Goal: Find specific page/section: Find specific page/section

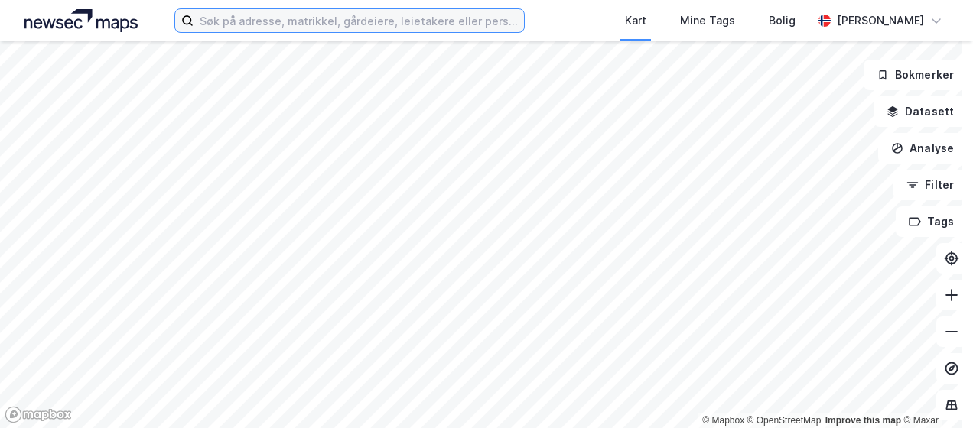
click at [243, 24] on input at bounding box center [358, 20] width 330 height 23
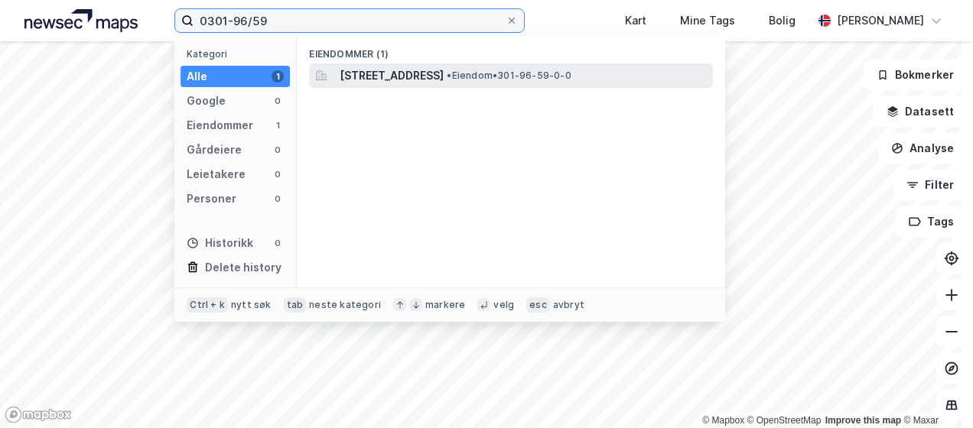
type input "0301-96/59"
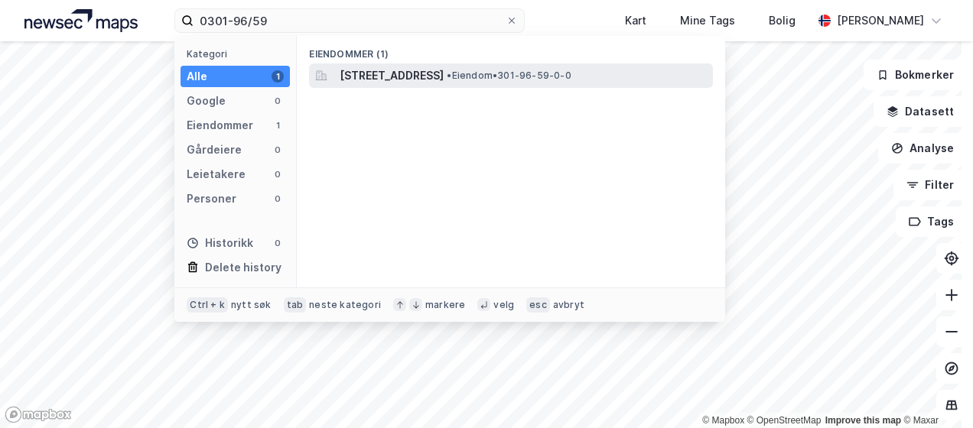
click at [443, 67] on span "[STREET_ADDRESS]" at bounding box center [392, 76] width 104 height 18
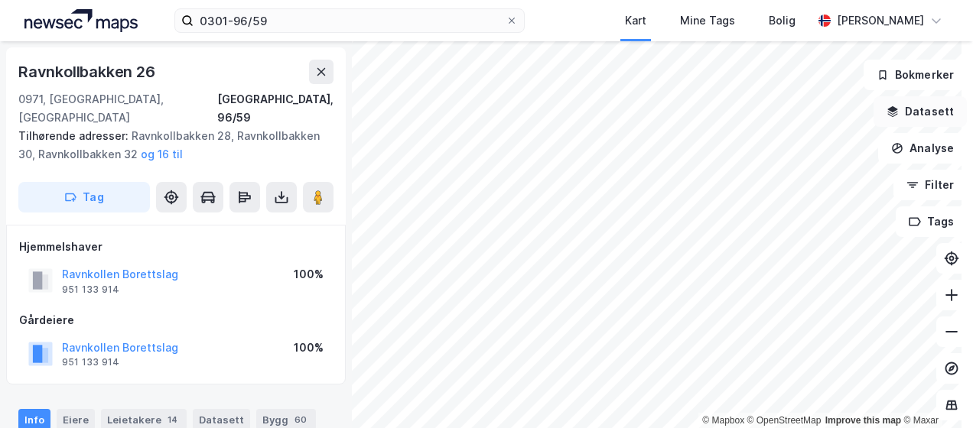
click at [888, 110] on icon "button" at bounding box center [893, 109] width 10 height 6
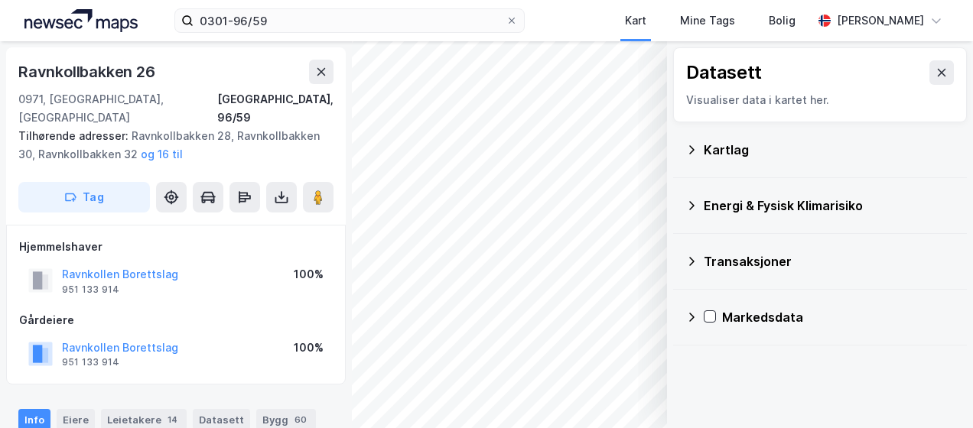
click at [685, 206] on icon at bounding box center [691, 206] width 12 height 12
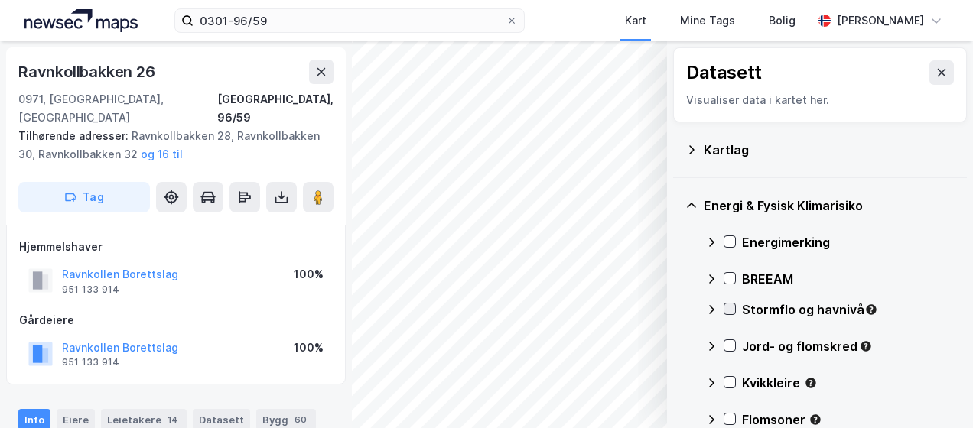
click at [724, 312] on icon at bounding box center [729, 309] width 11 height 11
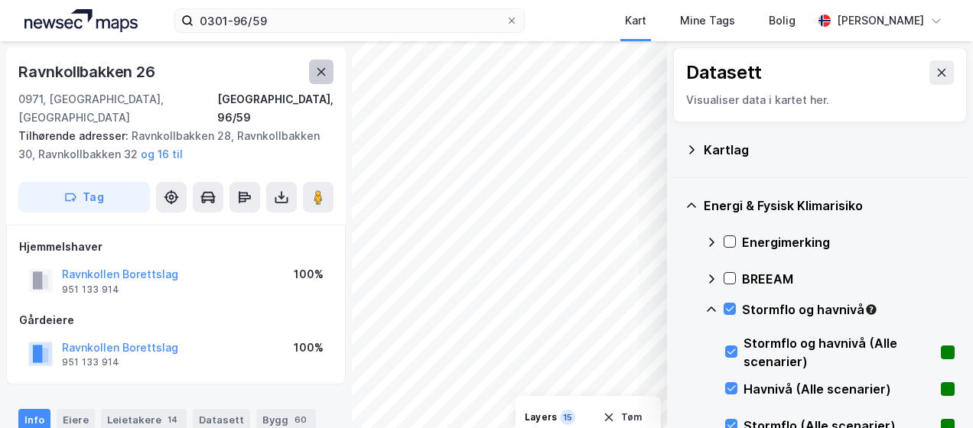
click at [317, 69] on icon at bounding box center [321, 72] width 12 height 12
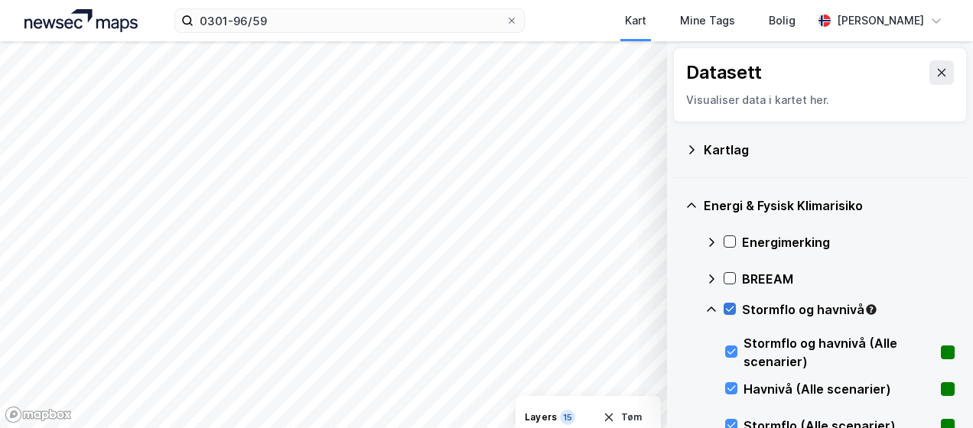
click at [724, 310] on icon at bounding box center [729, 309] width 11 height 11
click at [705, 311] on icon at bounding box center [711, 310] width 12 height 12
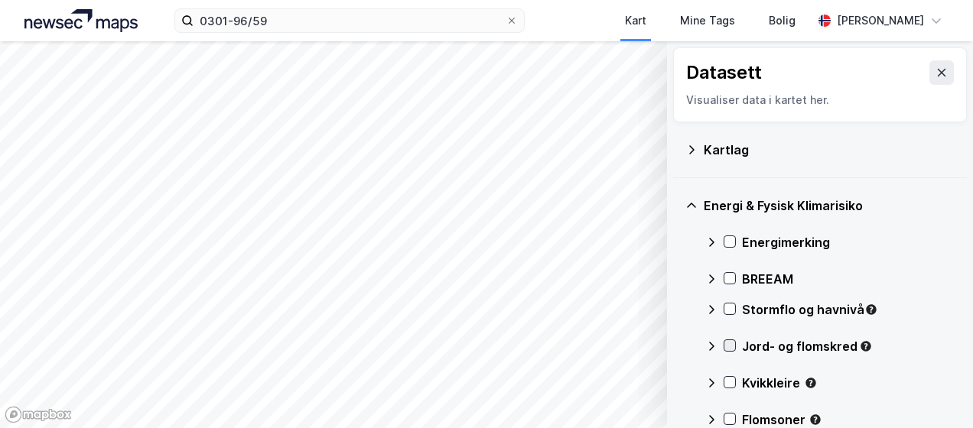
click at [724, 348] on icon at bounding box center [729, 345] width 11 height 11
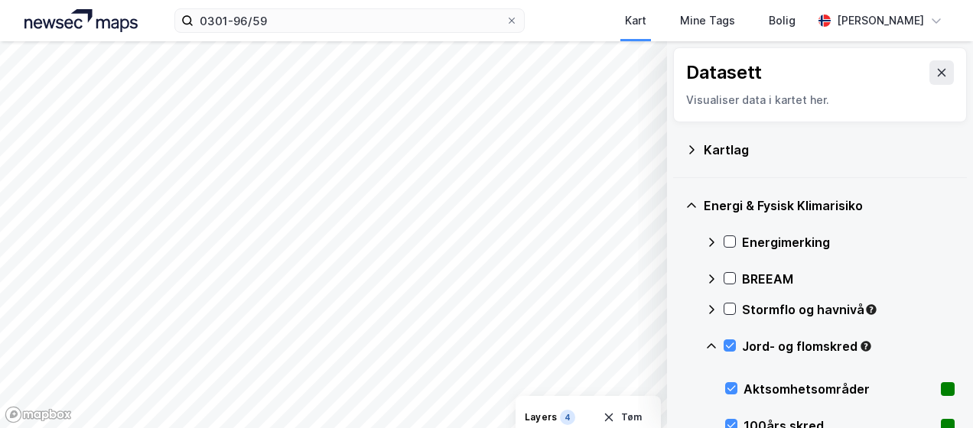
drag, startPoint x: 718, startPoint y: 349, endPoint x: 699, endPoint y: 351, distance: 19.3
click at [724, 349] on icon at bounding box center [729, 345] width 11 height 11
click at [705, 345] on icon at bounding box center [711, 346] width 12 height 12
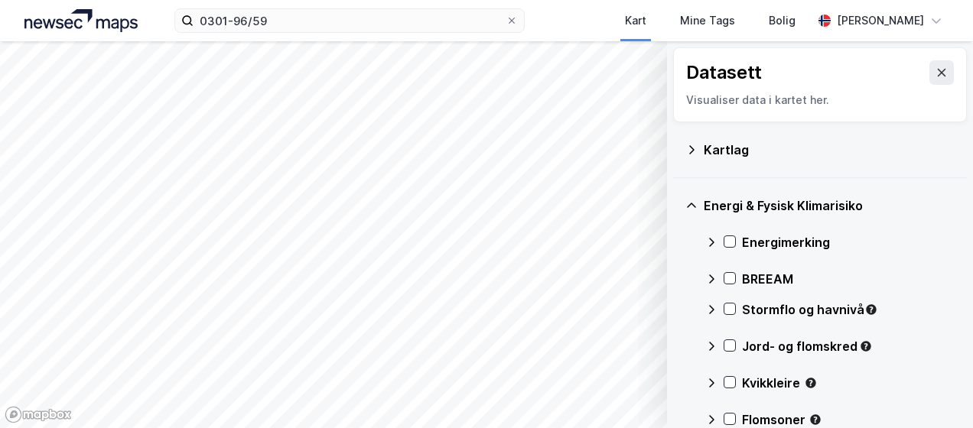
scroll to position [76, 0]
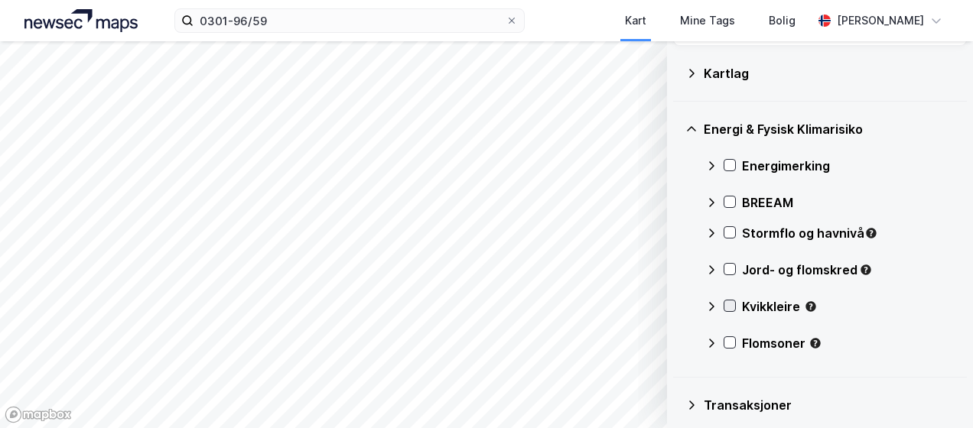
click at [724, 307] on icon at bounding box center [729, 306] width 11 height 11
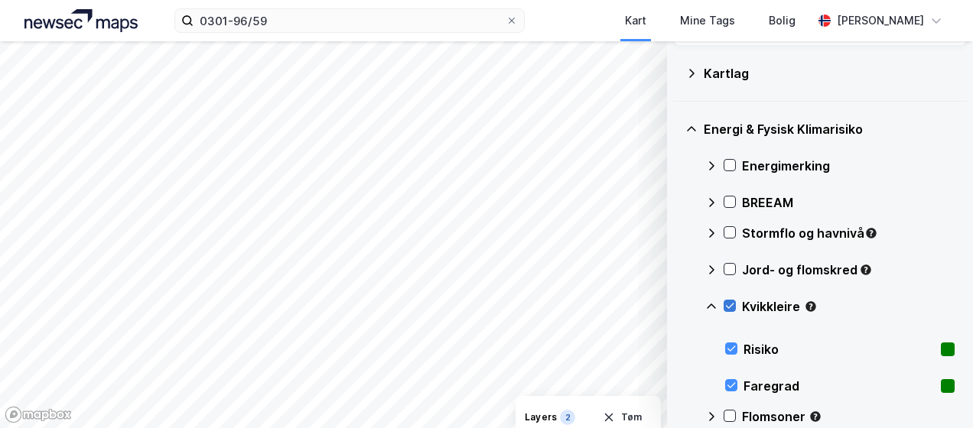
click at [724, 307] on icon at bounding box center [729, 306] width 11 height 11
click at [705, 301] on icon at bounding box center [711, 307] width 12 height 12
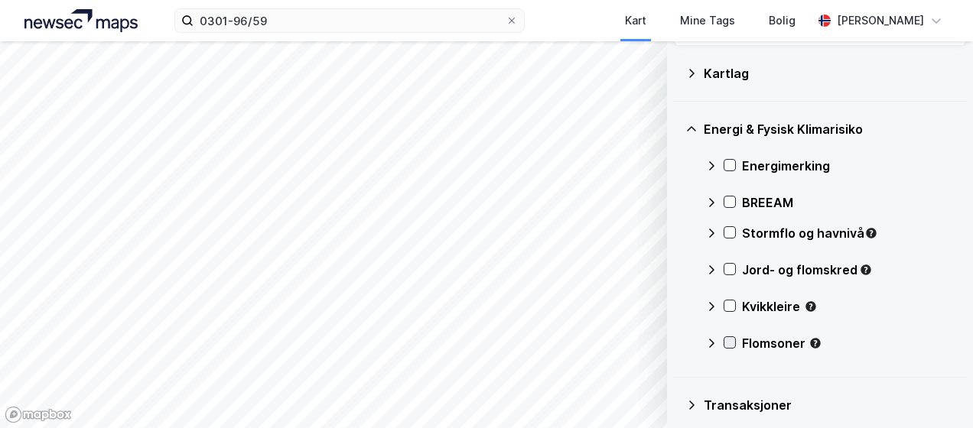
click at [724, 339] on icon at bounding box center [729, 342] width 11 height 11
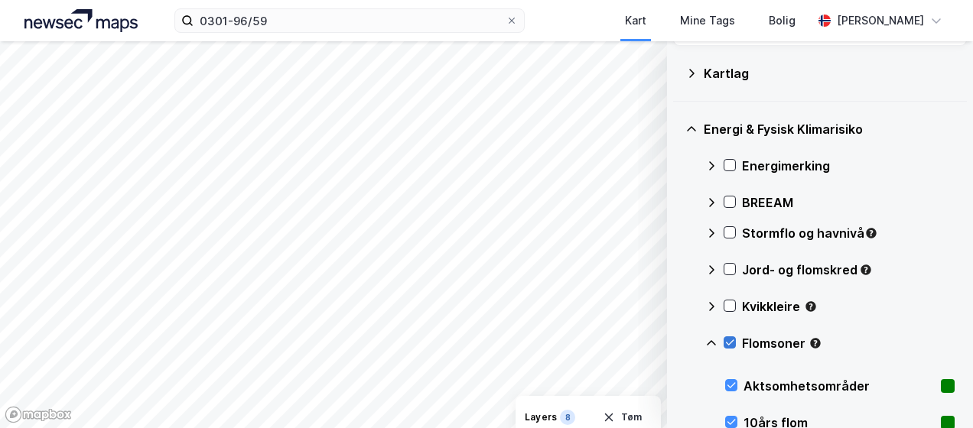
click at [724, 342] on icon at bounding box center [729, 342] width 11 height 11
